Goal: Information Seeking & Learning: Learn about a topic

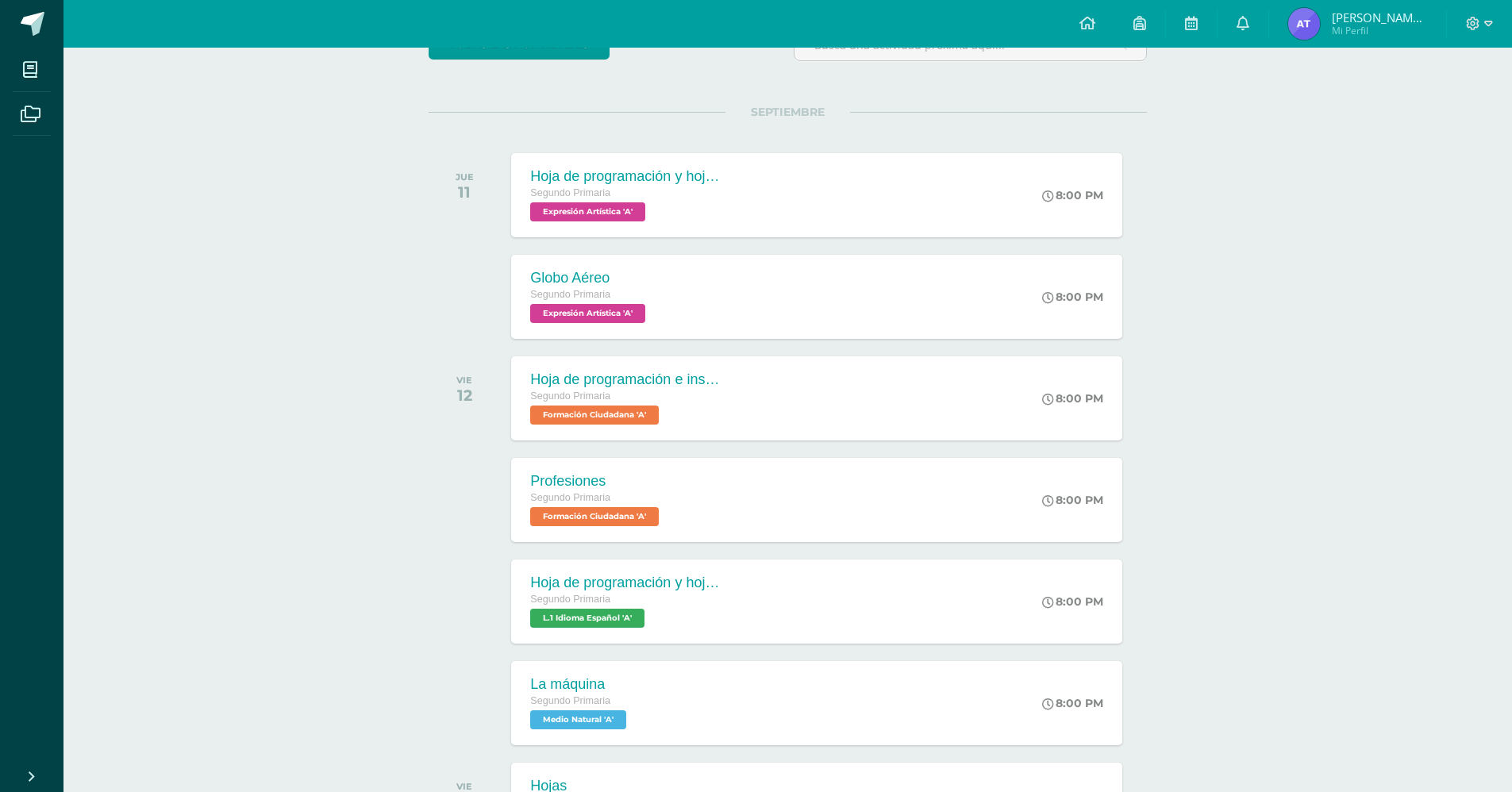
scroll to position [134, 0]
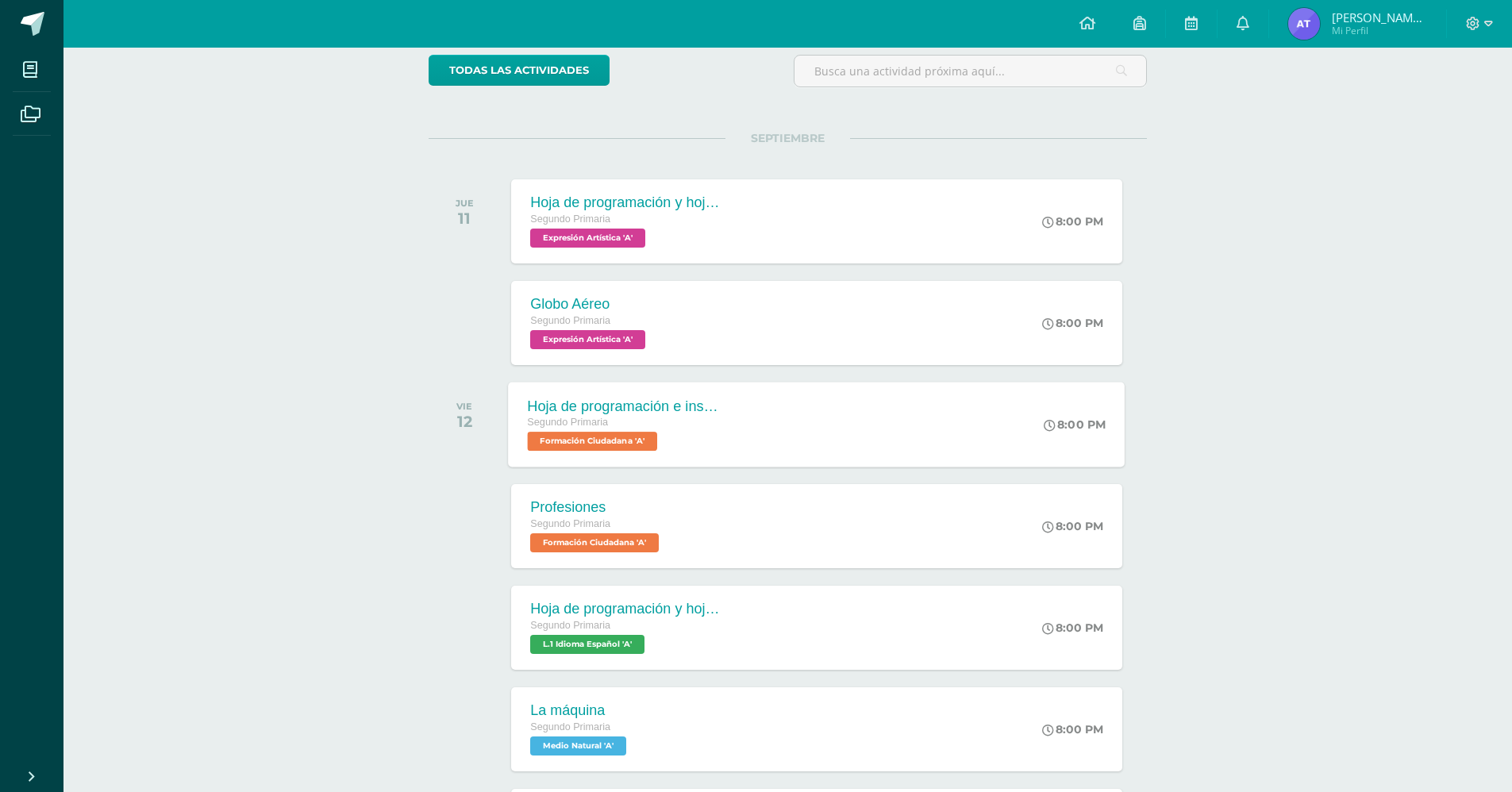
click at [761, 434] on div "Hoja de programación e instructivos Segundo Primaria Formación Ciudadana 'A' 8:…" at bounding box center [816, 424] width 616 height 85
click at [0, 0] on div "Cargando contenido" at bounding box center [0, 0] width 0 height 0
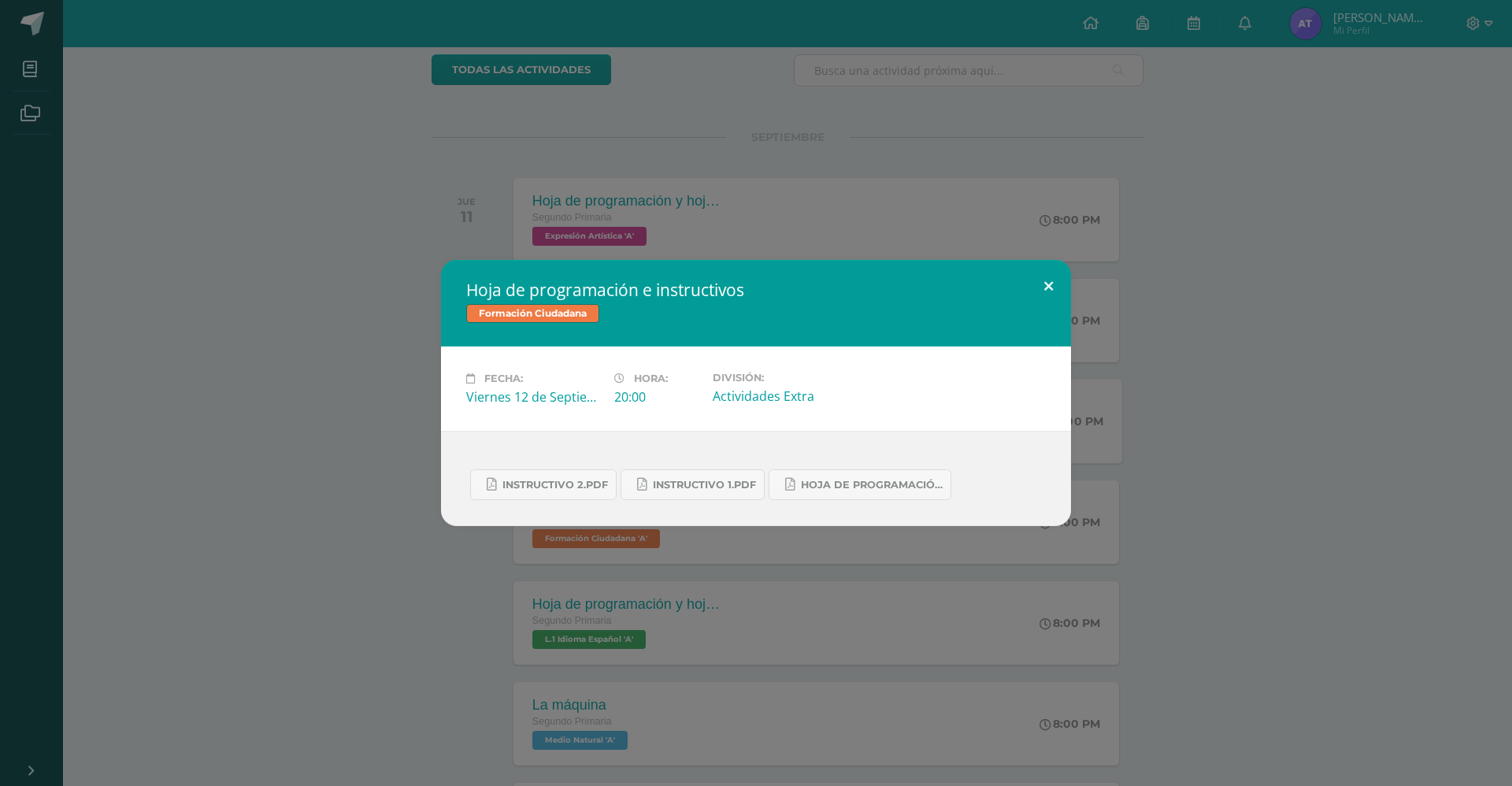
click at [1063, 285] on button at bounding box center [1048, 286] width 45 height 54
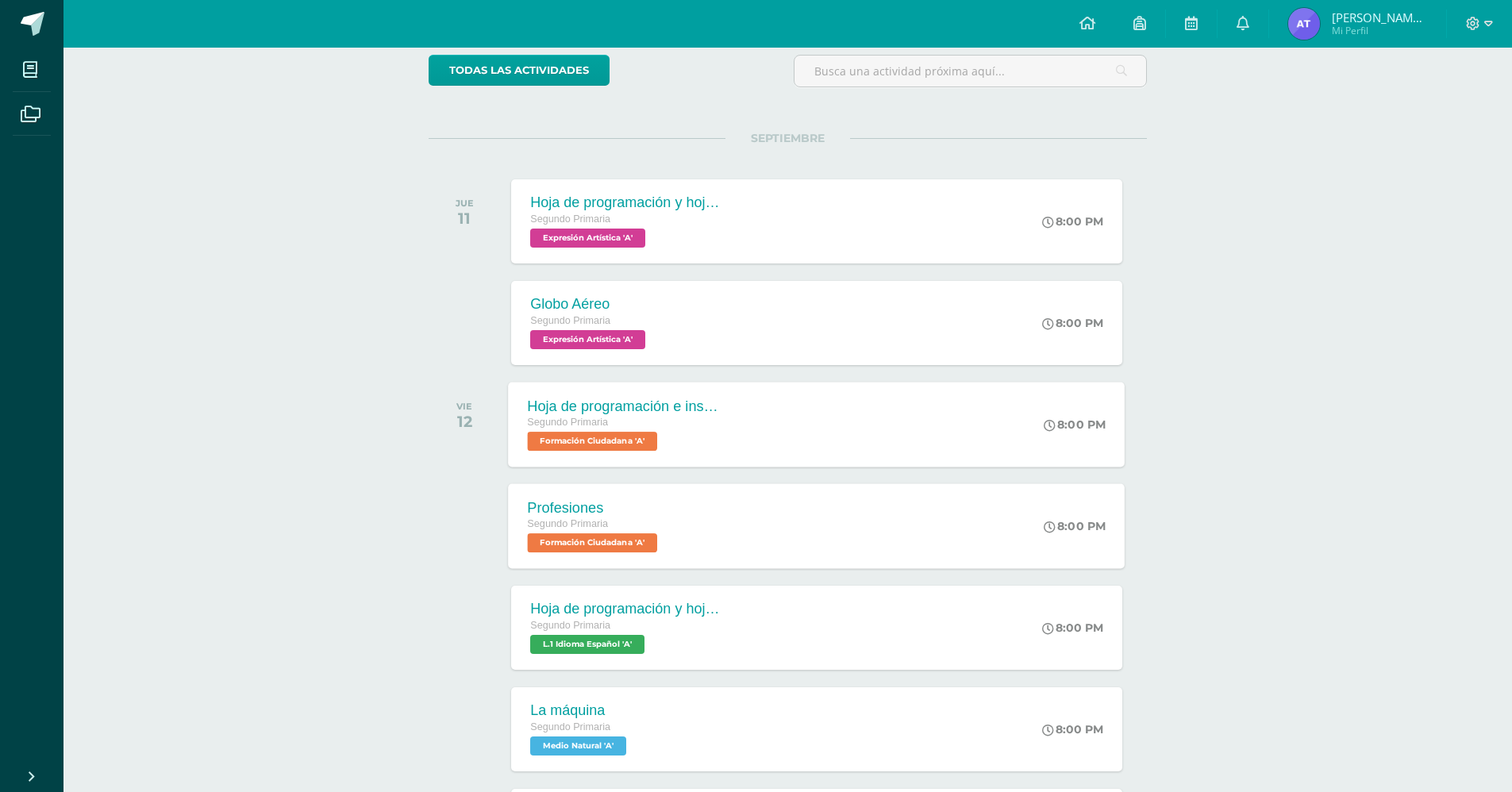
click at [829, 511] on div "Profesiones Segundo Primaria Formación Ciudadana 'A' 8:00 PM Profesiones Formac…" at bounding box center [816, 525] width 616 height 85
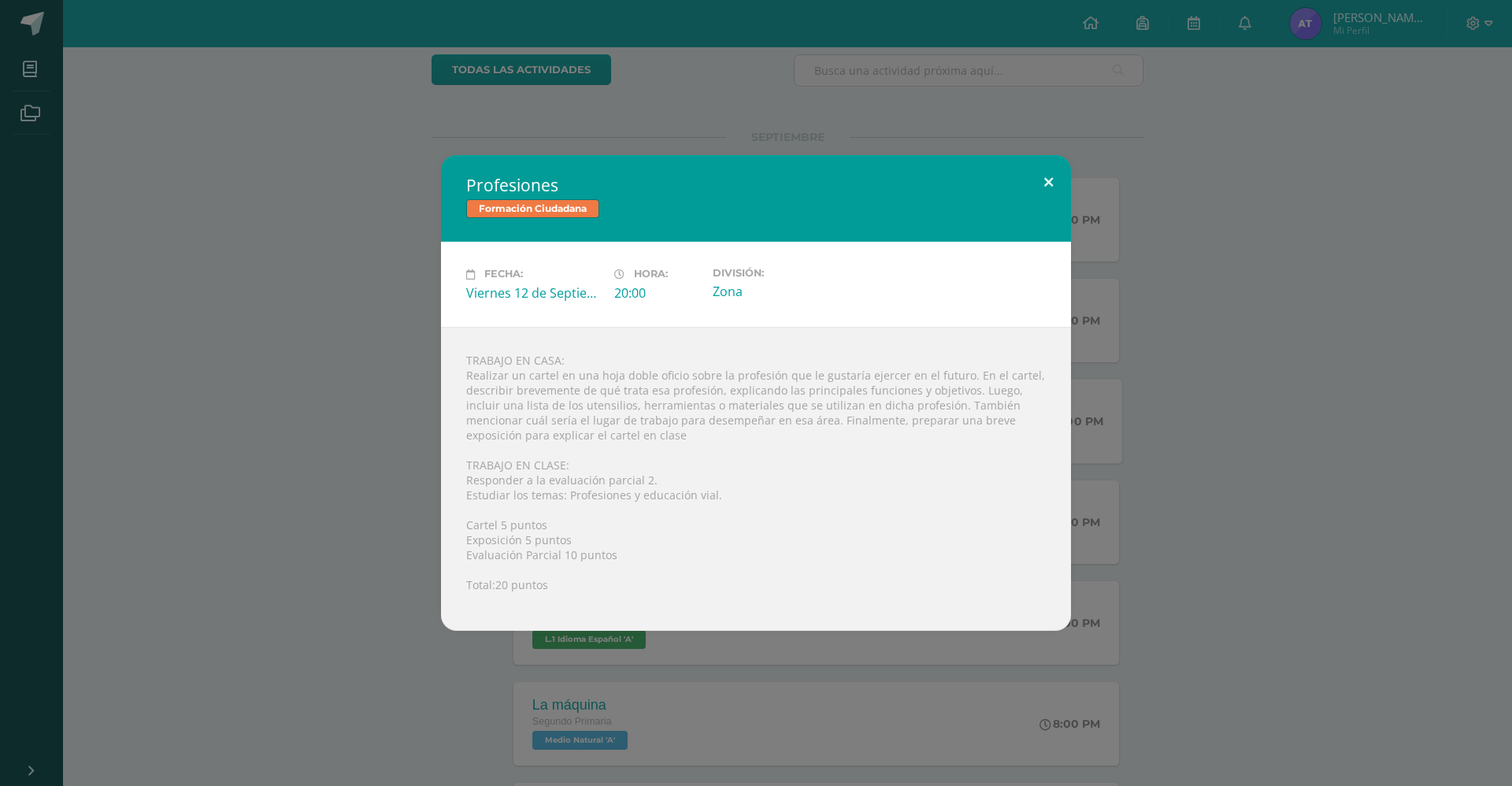
click at [1056, 176] on button at bounding box center [1048, 182] width 45 height 54
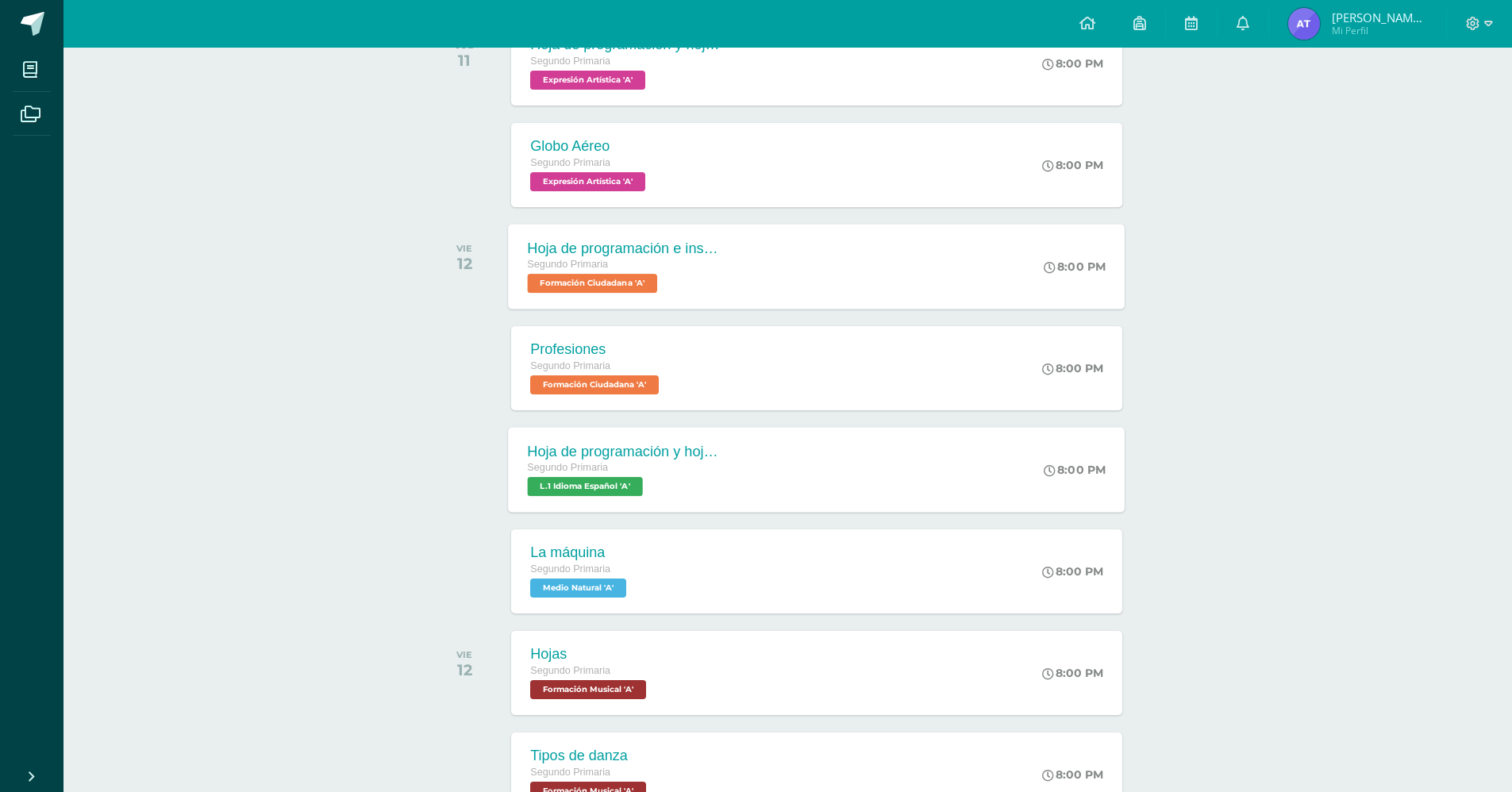
scroll to position [293, 0]
click at [774, 461] on div "Hoja de programación y hojas de trabajo. Segundo Primaria L.1 Idioma Español 'A…" at bounding box center [816, 468] width 616 height 85
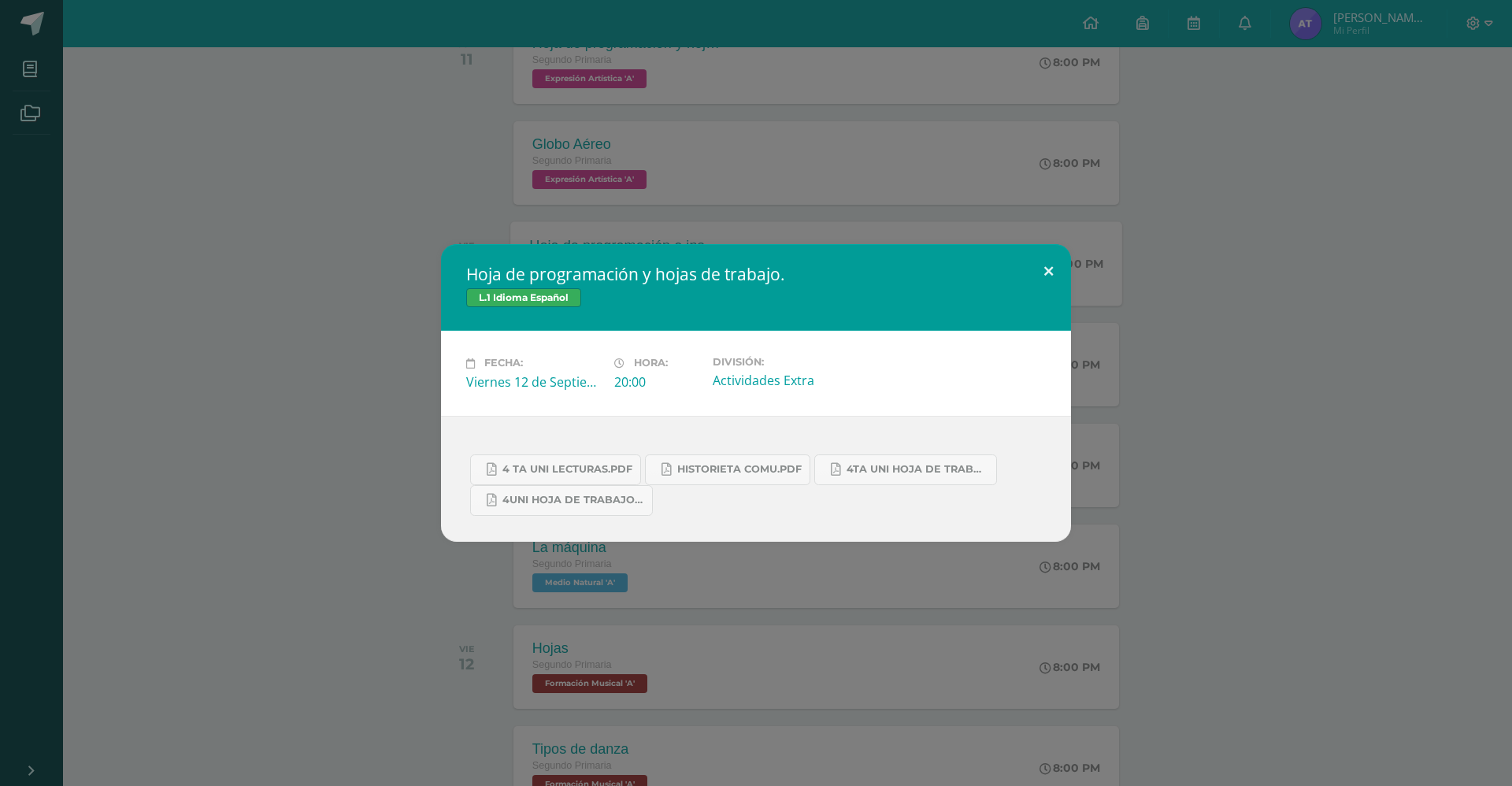
click at [1057, 273] on button at bounding box center [1048, 271] width 45 height 54
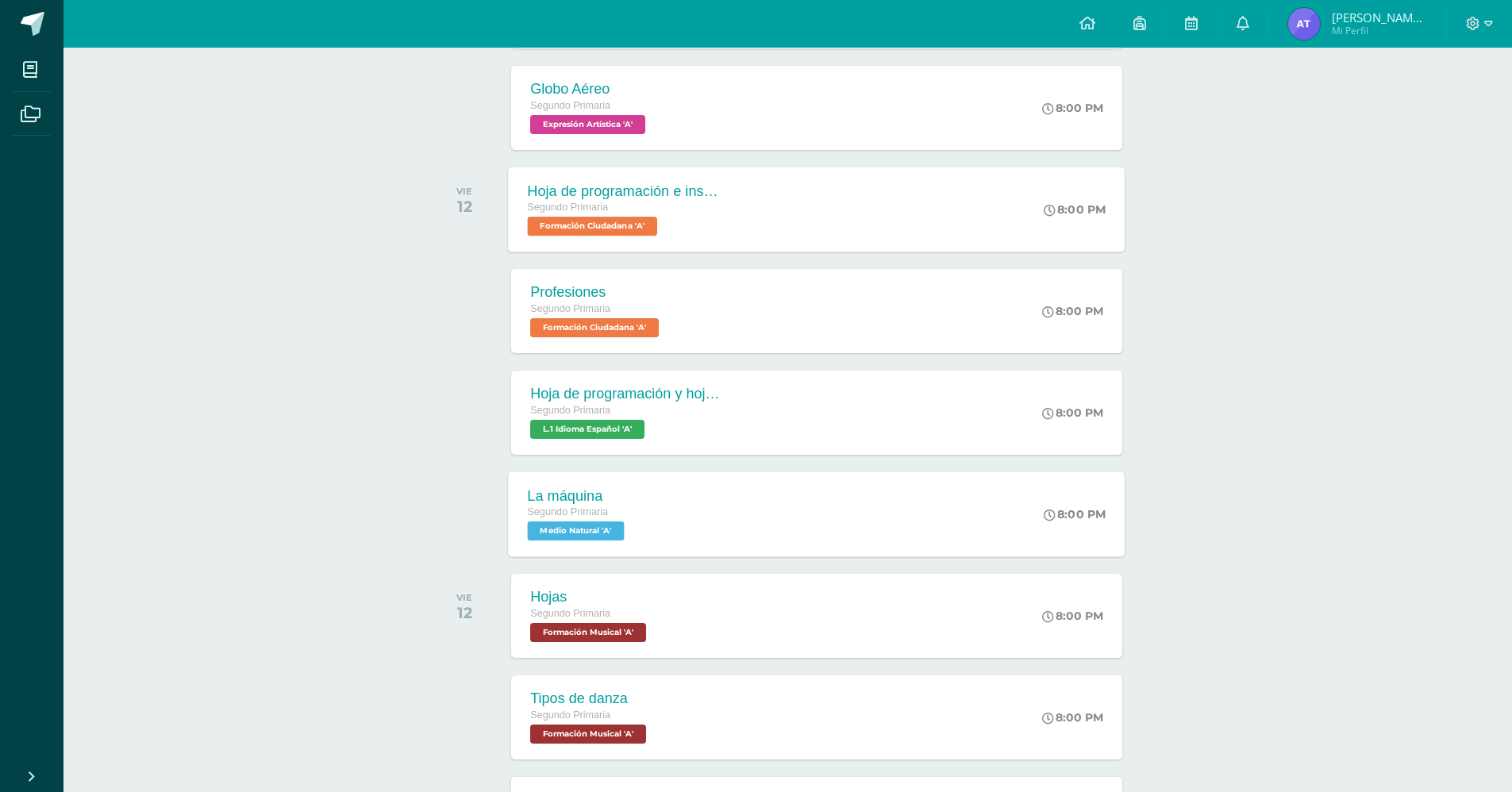
scroll to position [372, 0]
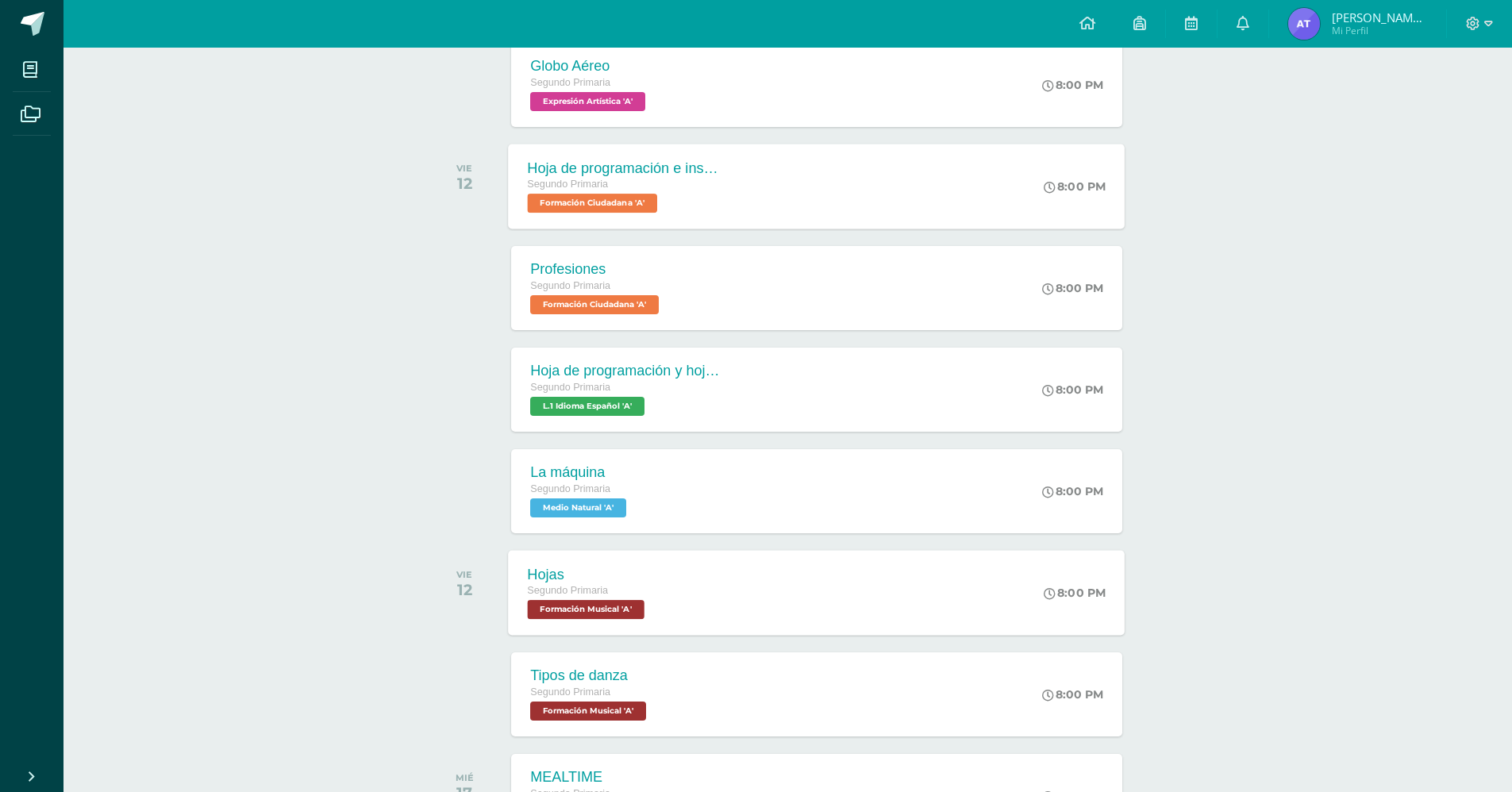
click at [683, 580] on div "Hojas Segundo Primaria Formación Musical 'A' 8:00 PM [GEOGRAPHIC_DATA] Formació…" at bounding box center [816, 592] width 616 height 85
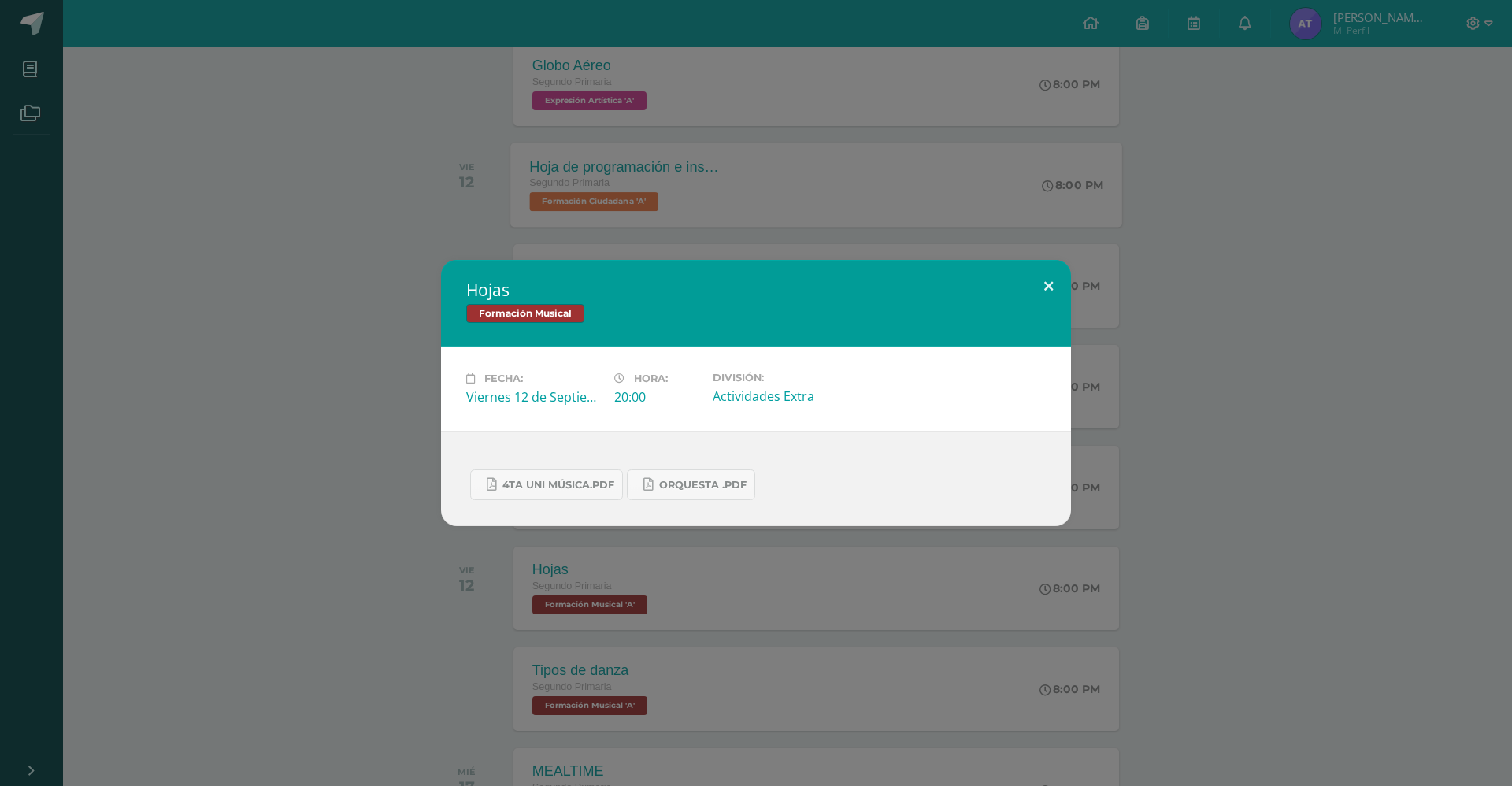
click at [1054, 287] on button at bounding box center [1048, 286] width 45 height 54
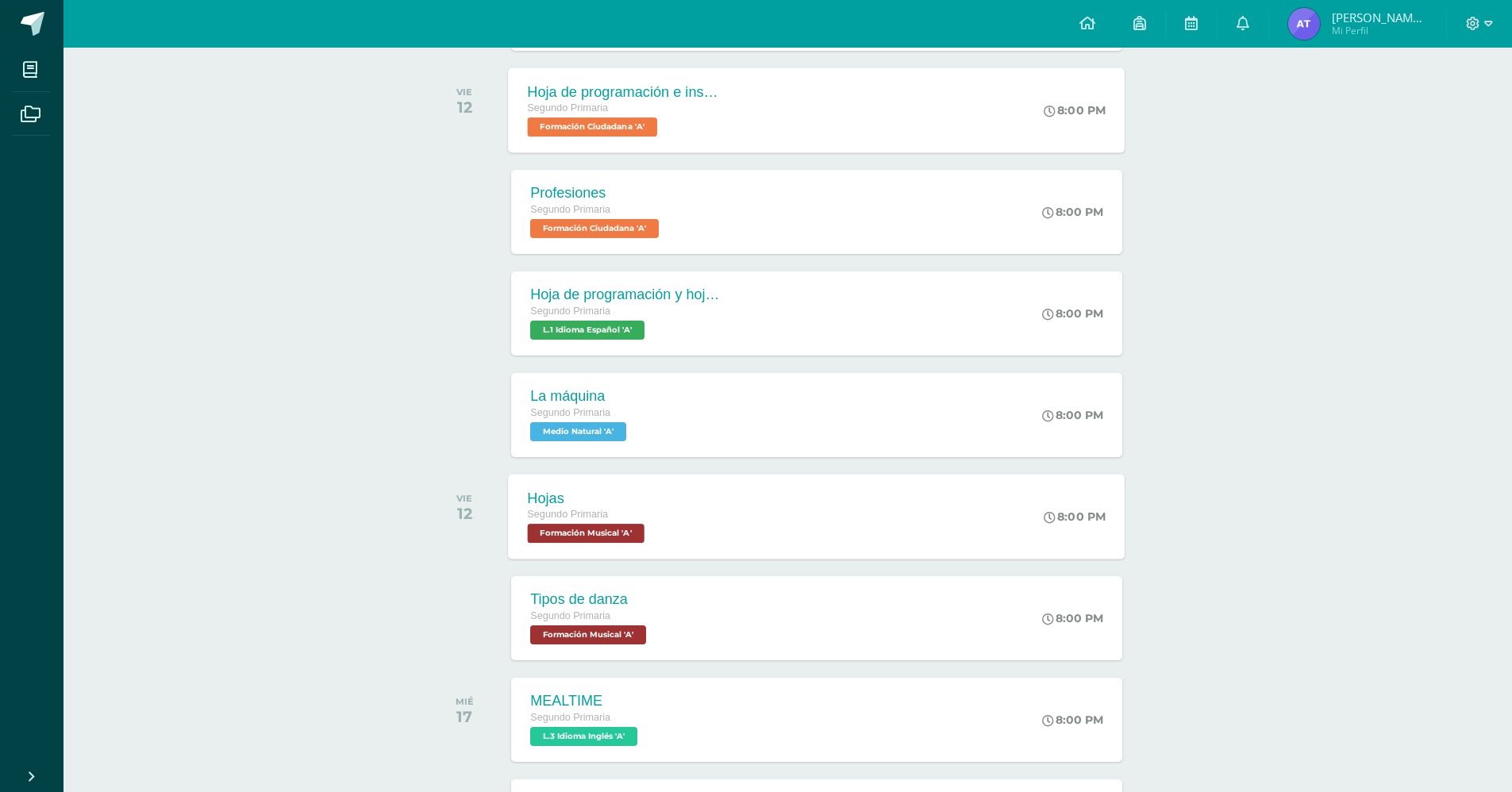
scroll to position [531, 0]
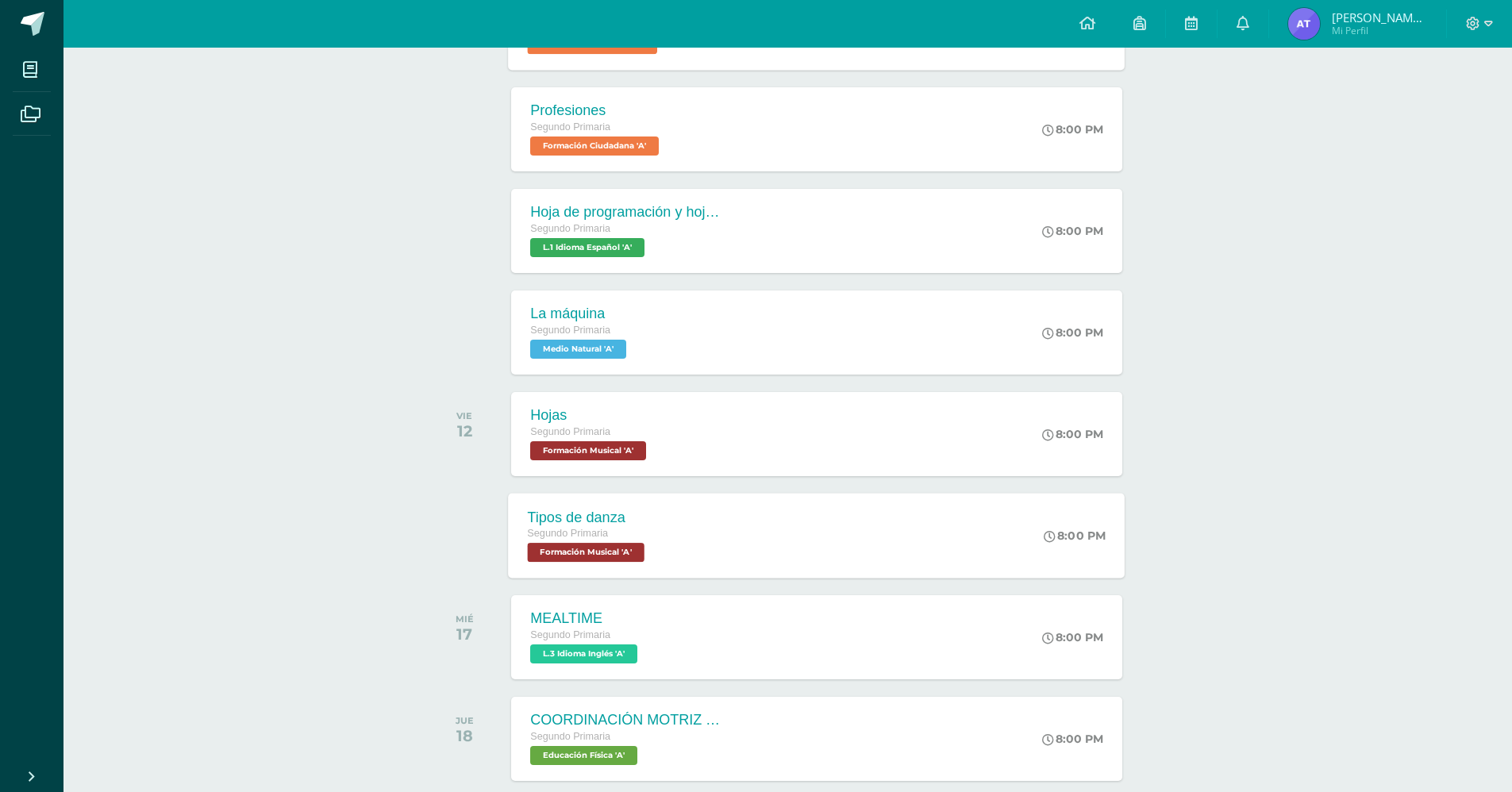
click at [723, 534] on div "Tipos de danza Segundo Primaria Formación Musical 'A' 8:00 PM Tipos de danza Fo…" at bounding box center [816, 534] width 616 height 85
drag, startPoint x: 723, startPoint y: 534, endPoint x: 659, endPoint y: 559, distance: 68.7
click at [659, 559] on div "Tipos de danza Segundo Primaria Formación Musical 'A'" at bounding box center [588, 534] width 159 height 85
click at [799, 524] on div "Tipos de danza Segundo Primaria Formación Musical 'A' 8:00 PM Tipos de danza Fo…" at bounding box center [816, 534] width 616 height 85
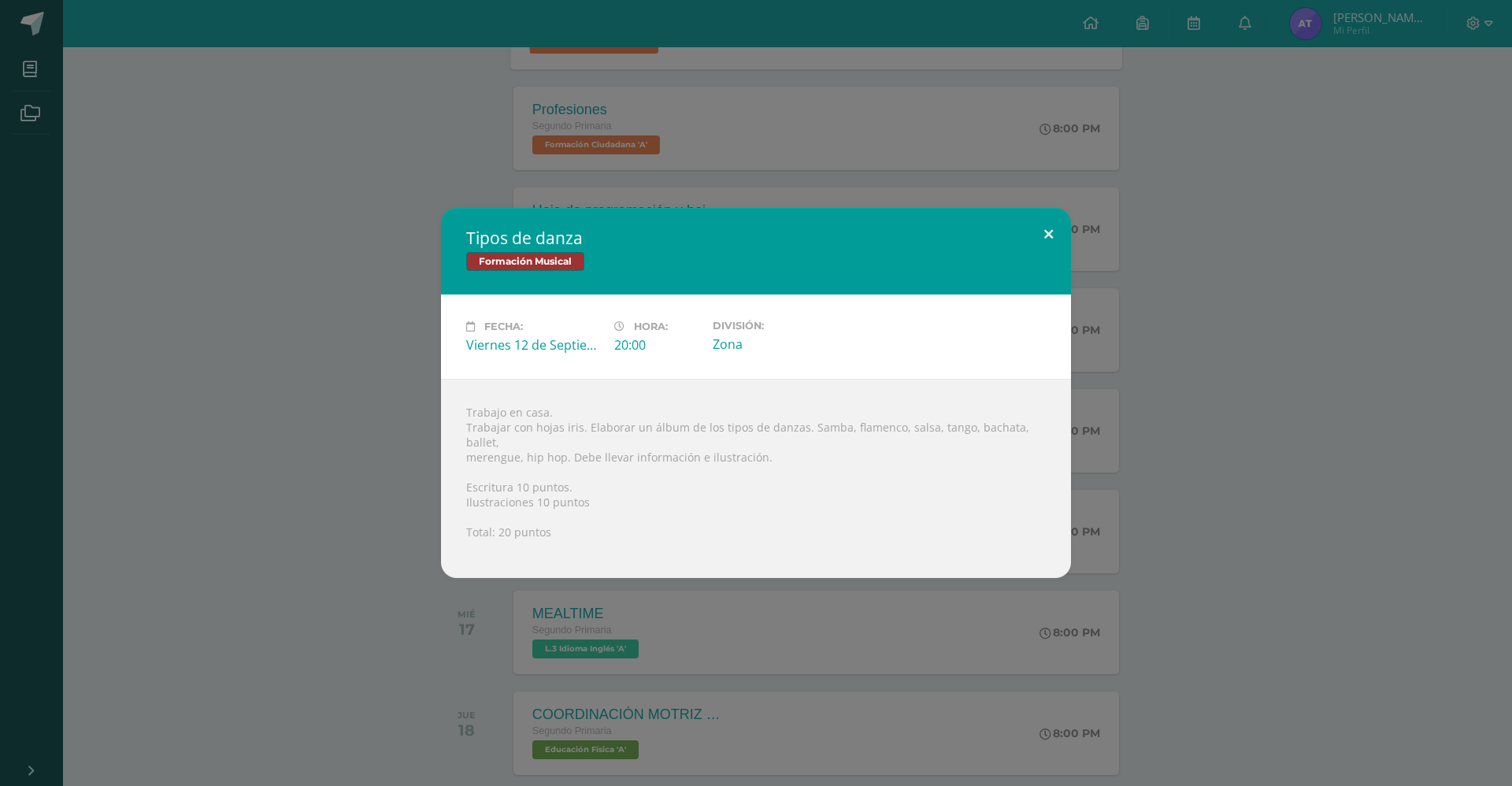
click at [1049, 234] on button at bounding box center [1048, 235] width 45 height 54
